Goal: Navigation & Orientation: Find specific page/section

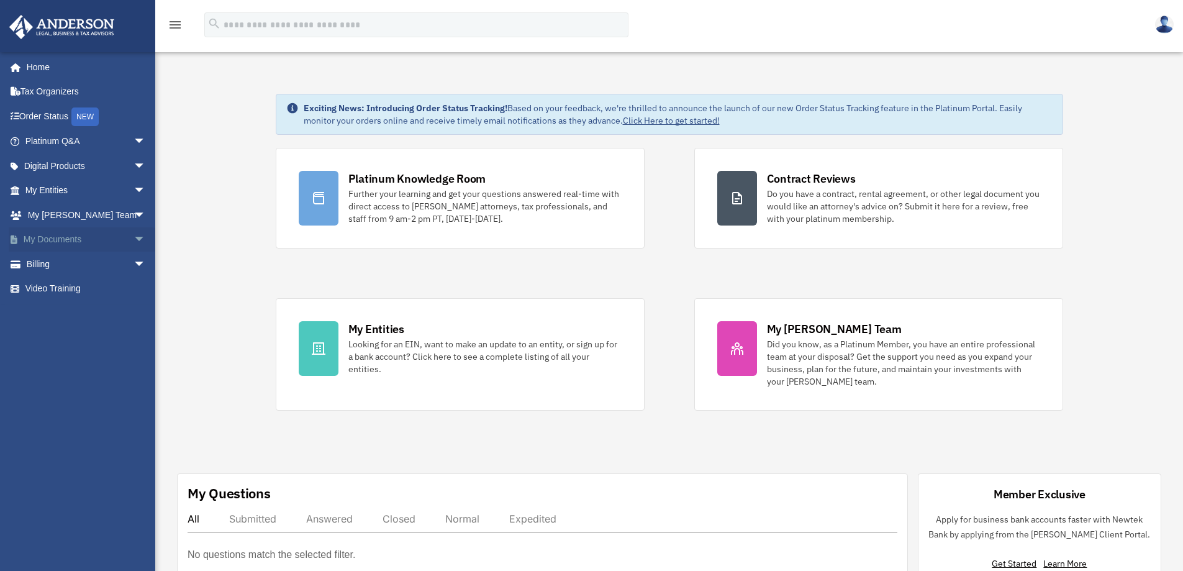
click at [77, 238] on link "My Documents arrow_drop_down" at bounding box center [87, 239] width 156 height 25
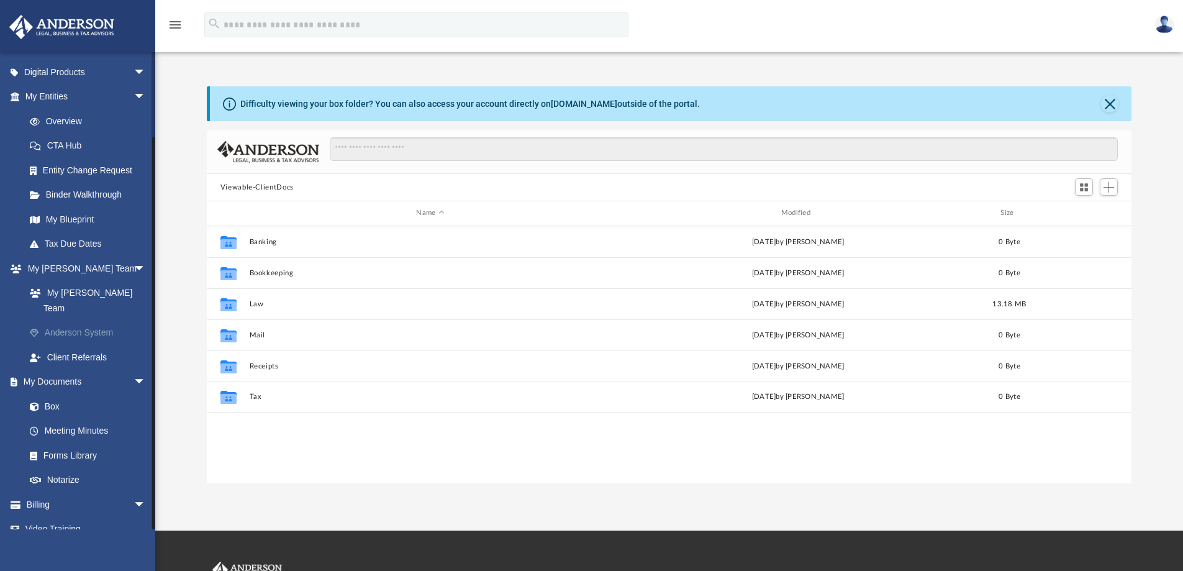
scroll to position [273, 915]
